Goal: Information Seeking & Learning: Learn about a topic

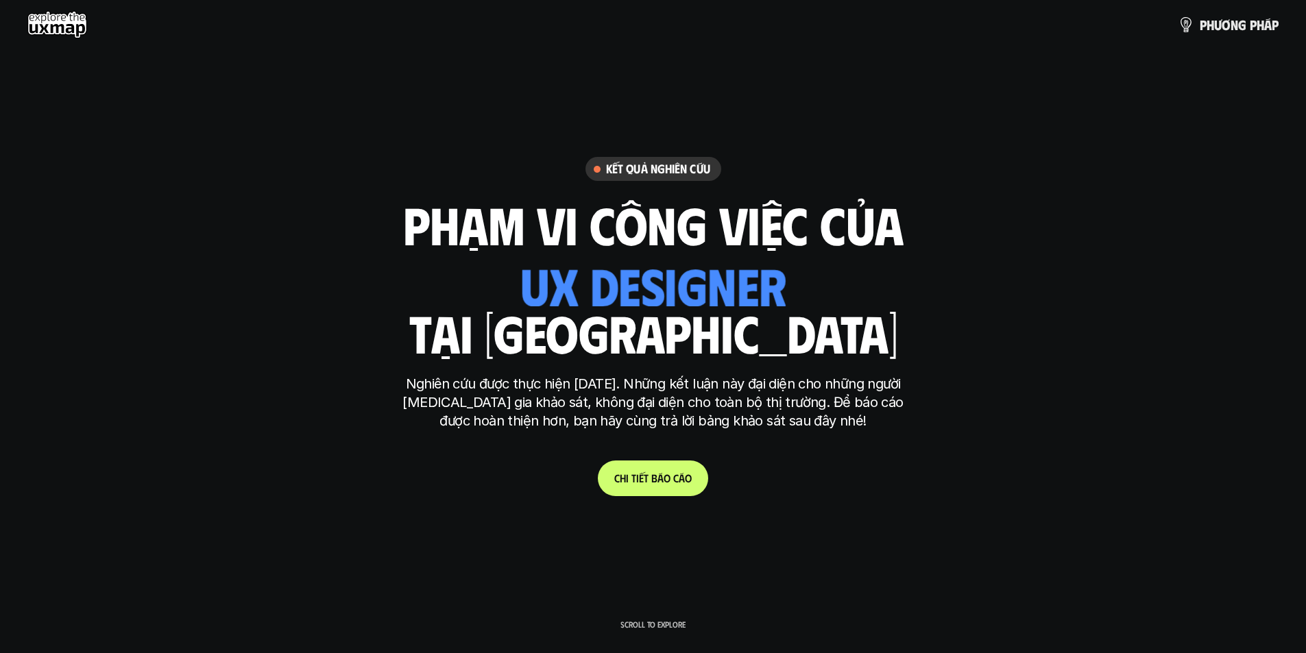
click at [701, 284] on div "ui designer ui/ux designer product designer UX designer ui designer" at bounding box center [652, 278] width 265 height 56
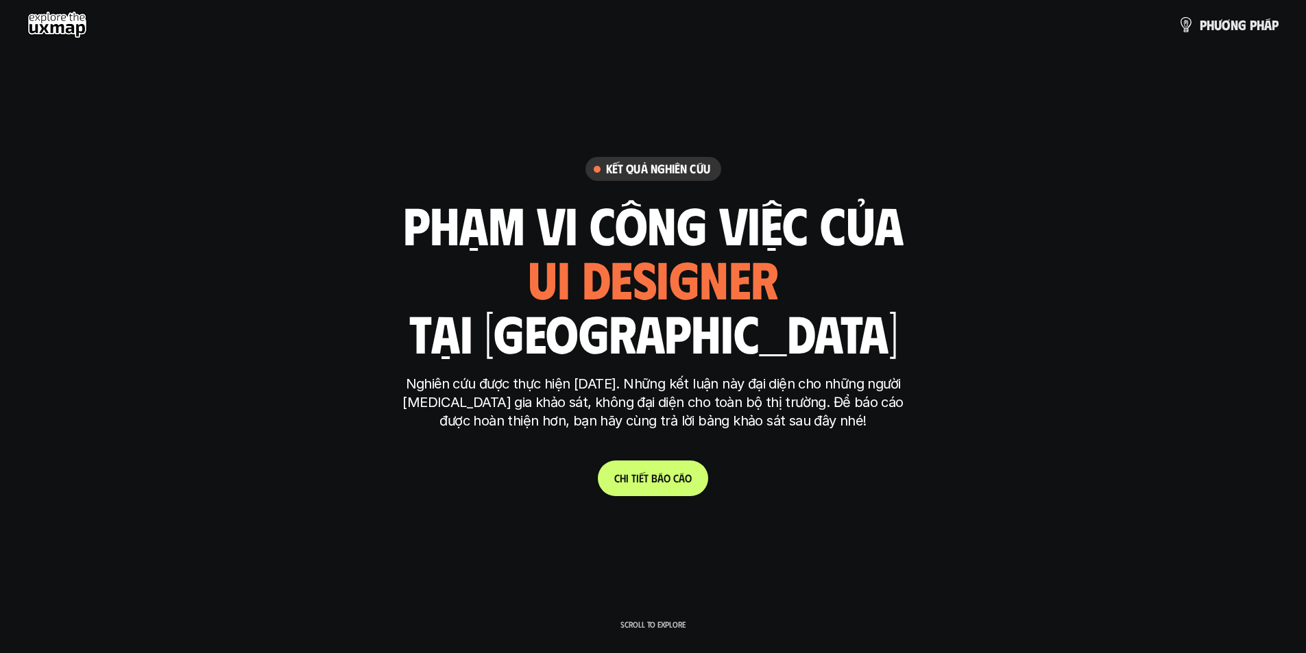
click at [701, 284] on div "ui designer ui/ux designer product designer UX designer ui designer" at bounding box center [653, 278] width 251 height 56
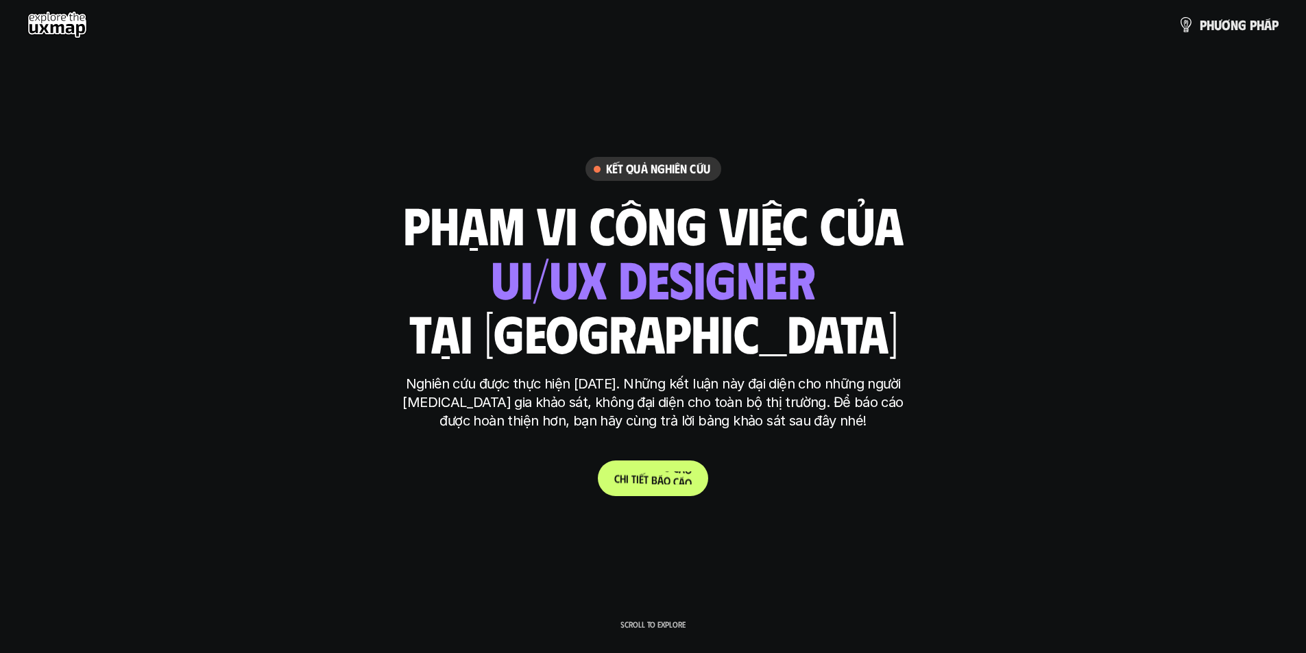
click at [668, 479] on p "C h i t i ế t b á o c á o" at bounding box center [652, 478] width 77 height 13
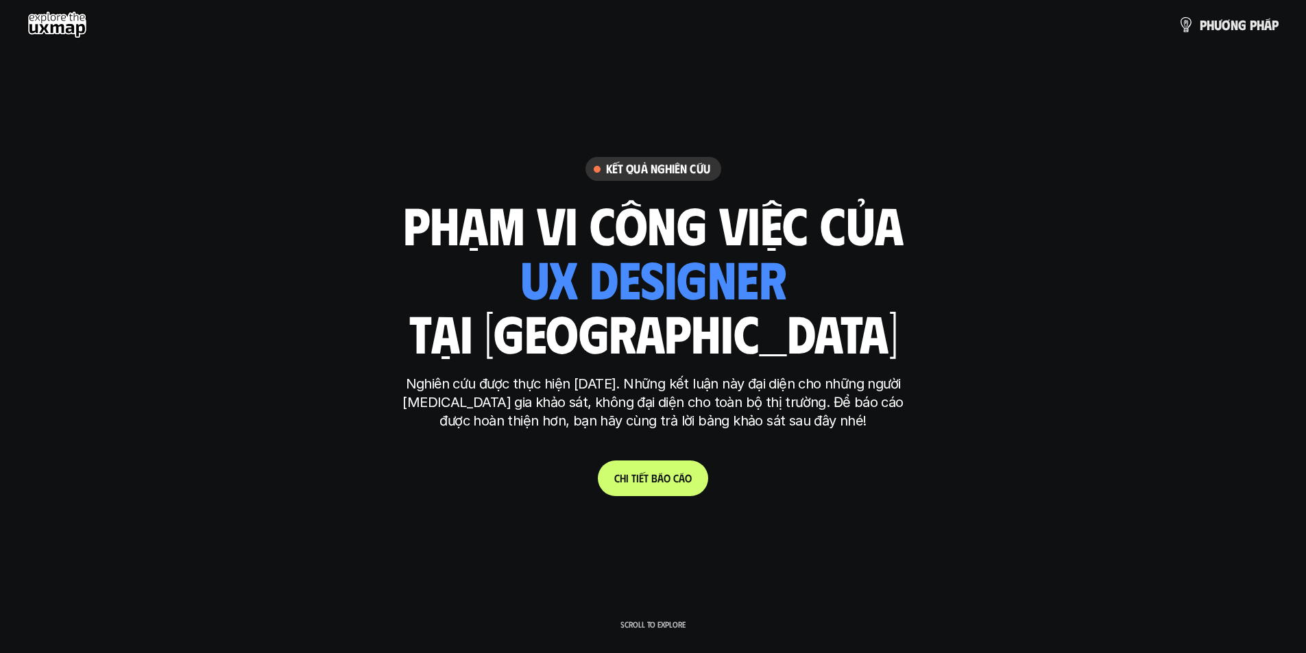
click at [54, 34] on use at bounding box center [57, 24] width 60 height 27
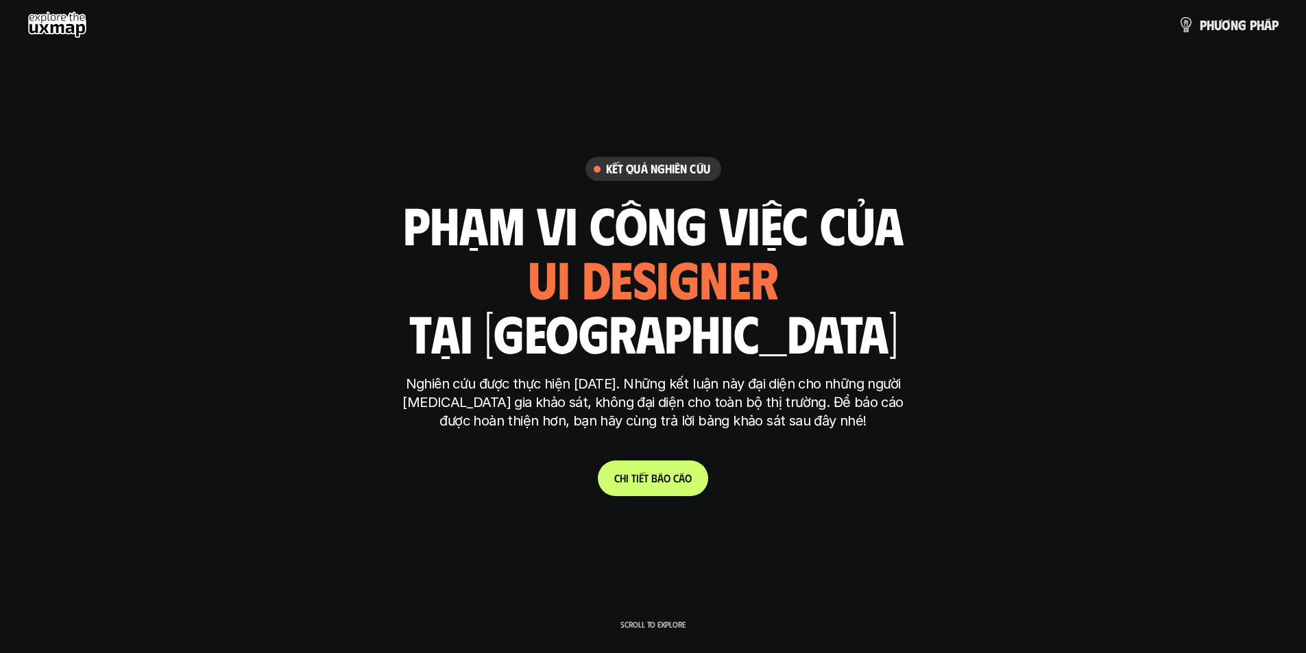
click at [65, 10] on div "p h ư ơ n g p h á p" at bounding box center [653, 24] width 1306 height 49
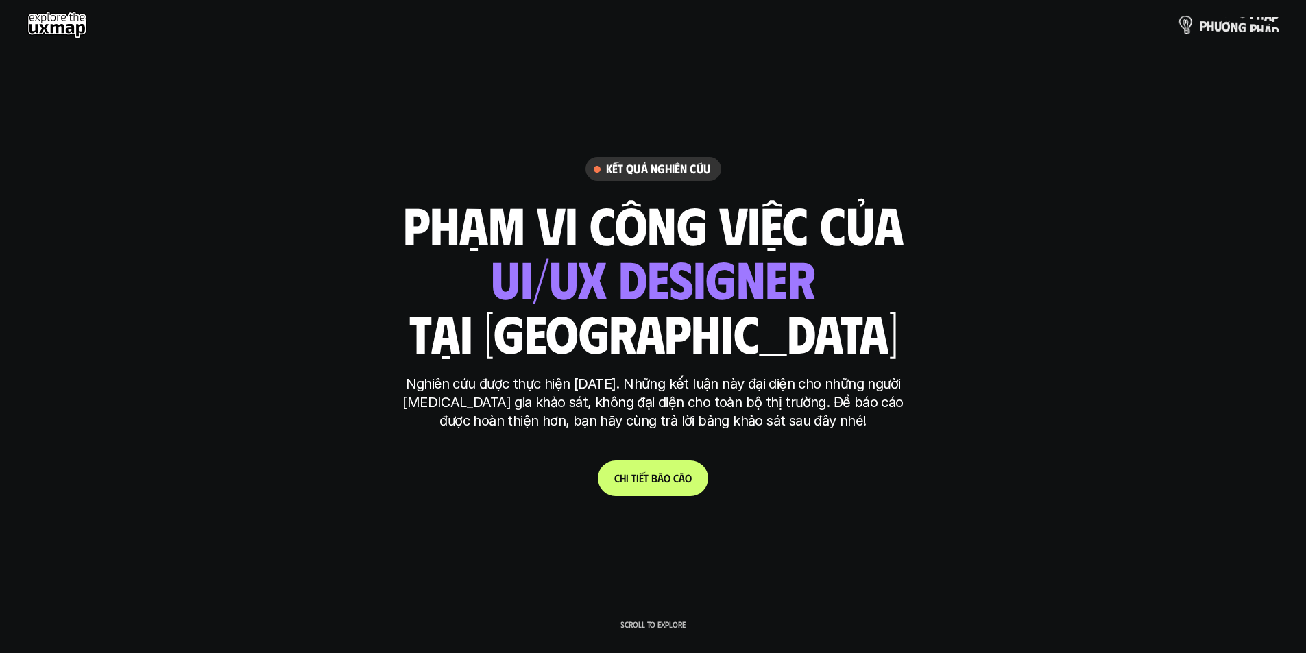
click at [1229, 20] on p "p h ư ơ n g p h á p" at bounding box center [1239, 24] width 79 height 15
